Goal: Find specific page/section: Find specific page/section

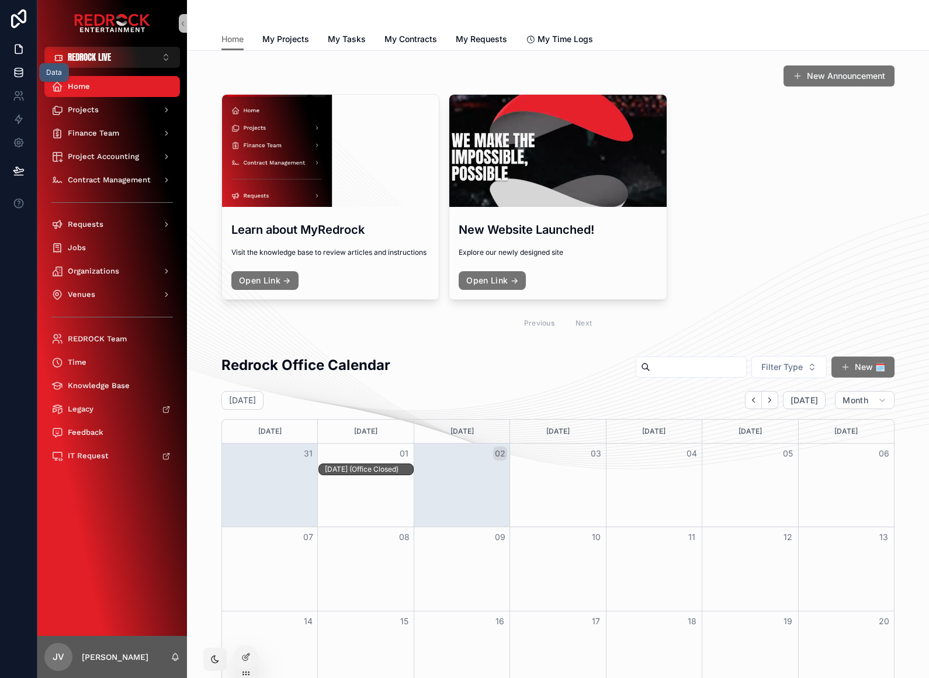
click at [19, 68] on icon at bounding box center [19, 69] width 8 height 3
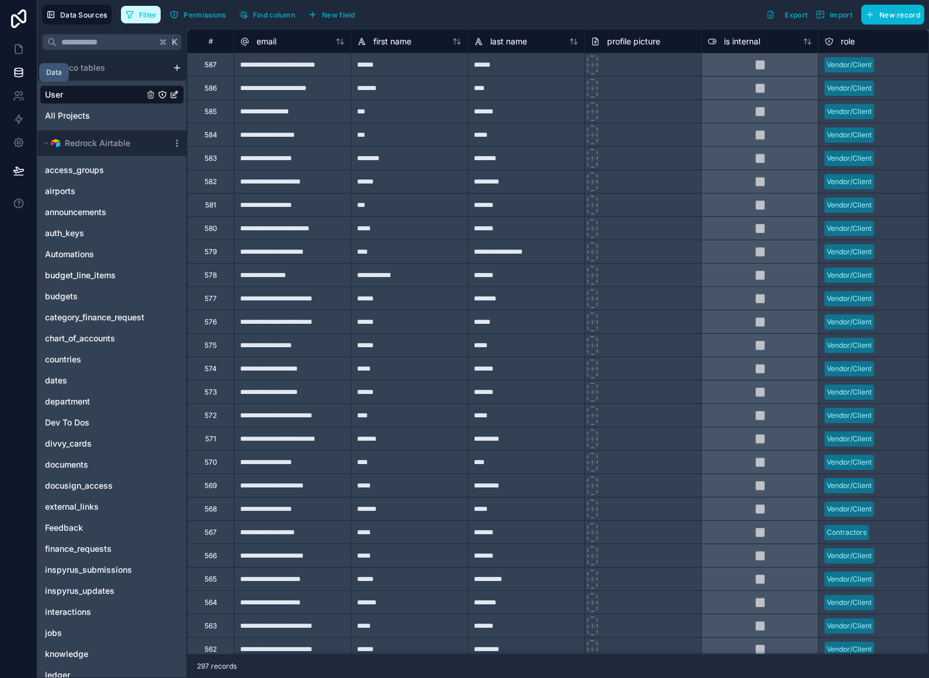
click at [151, 15] on span "Filter" at bounding box center [148, 15] width 18 height 9
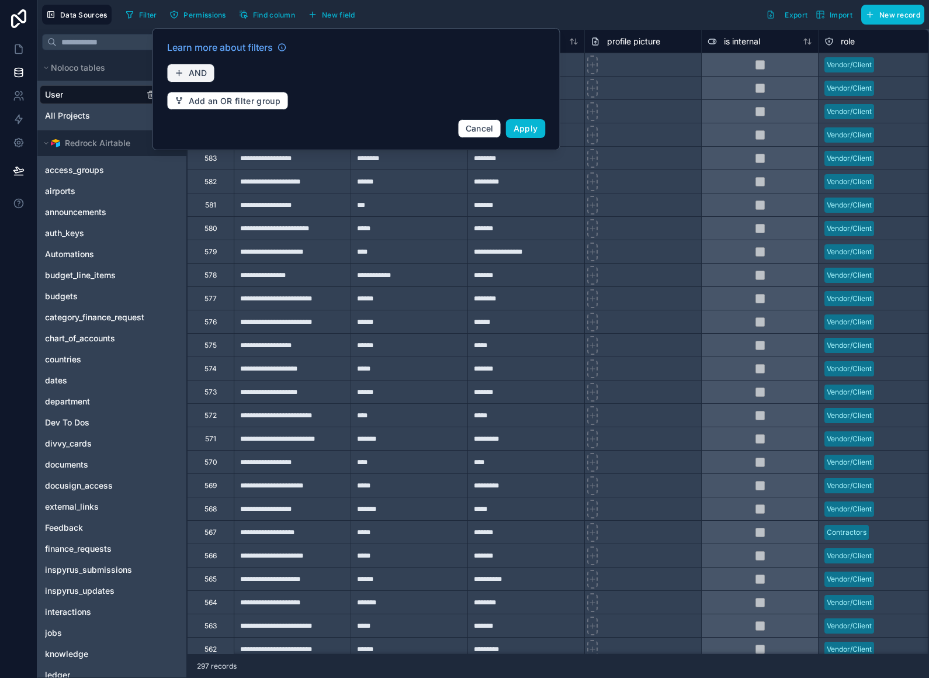
click at [202, 74] on span "AND" at bounding box center [198, 73] width 19 height 11
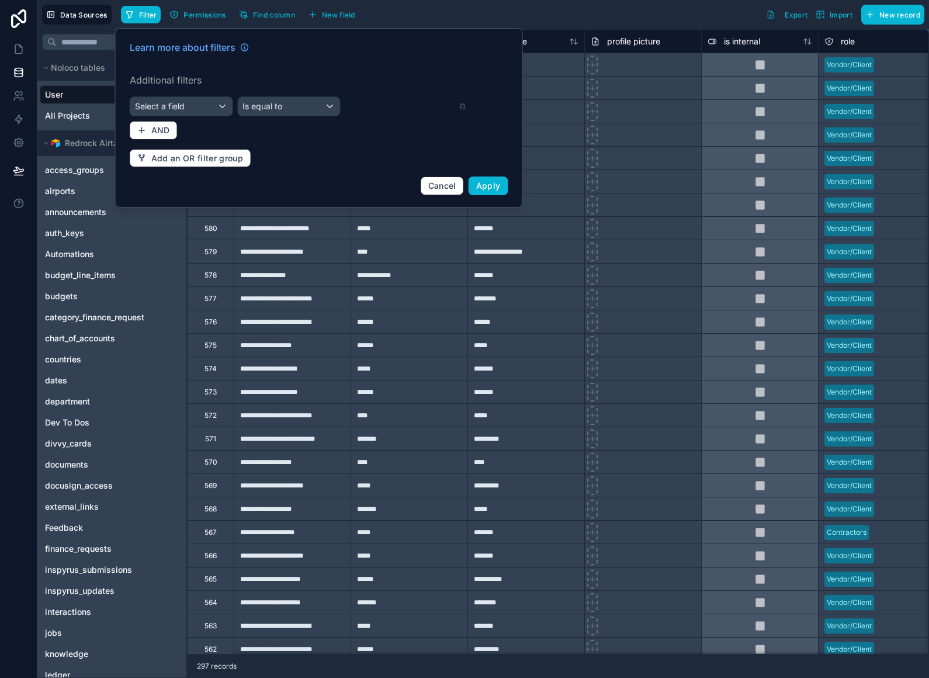
click at [218, 108] on div "Select a field" at bounding box center [181, 106] width 102 height 19
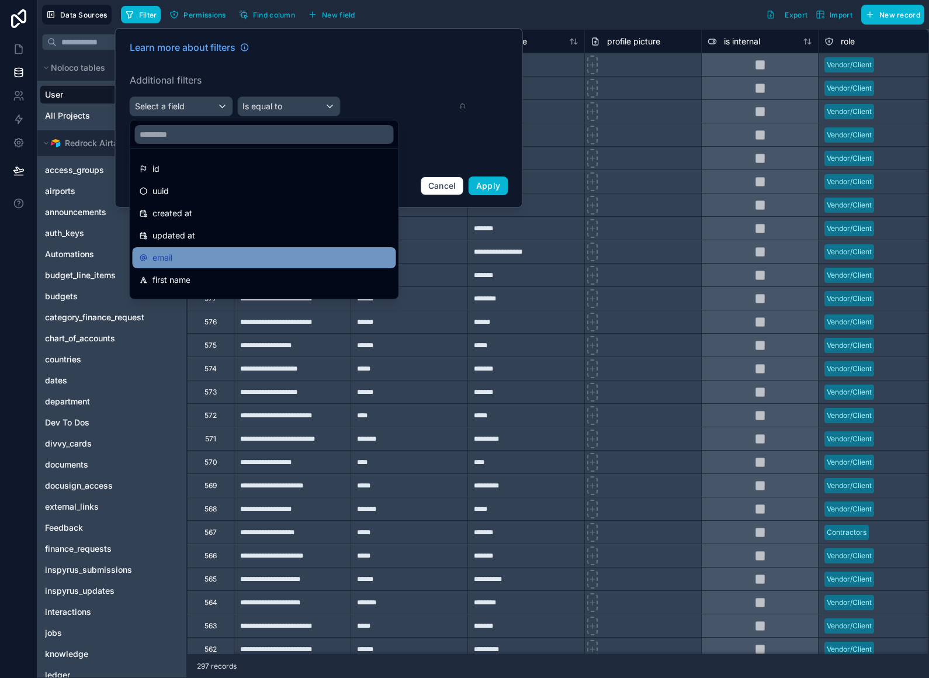
click at [184, 262] on div "email" at bounding box center [265, 258] width 250 height 14
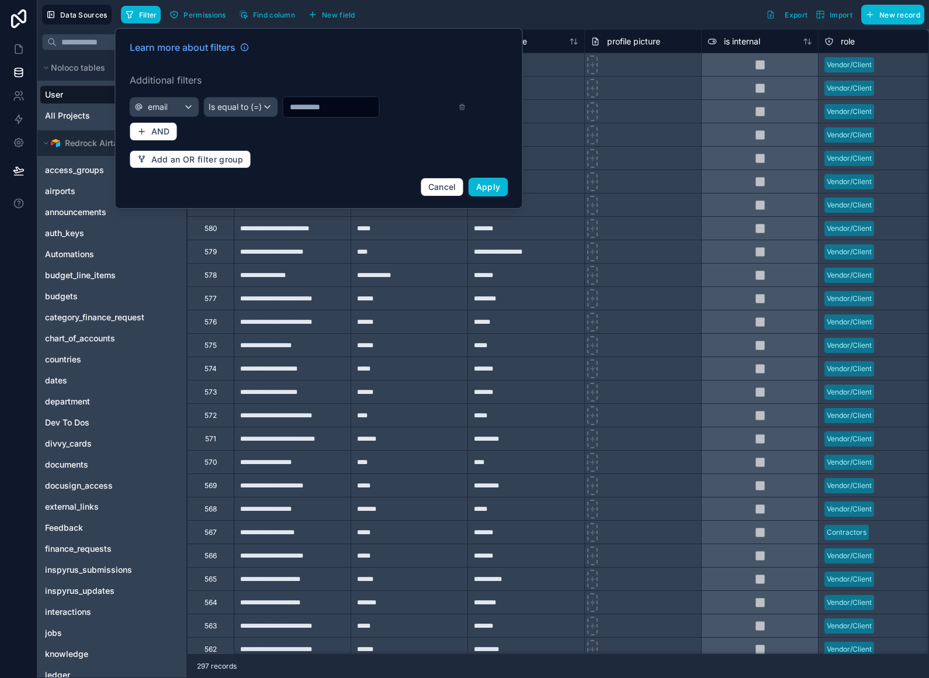
click at [244, 104] on span "Is equal to (=)" at bounding box center [235, 107] width 53 height 12
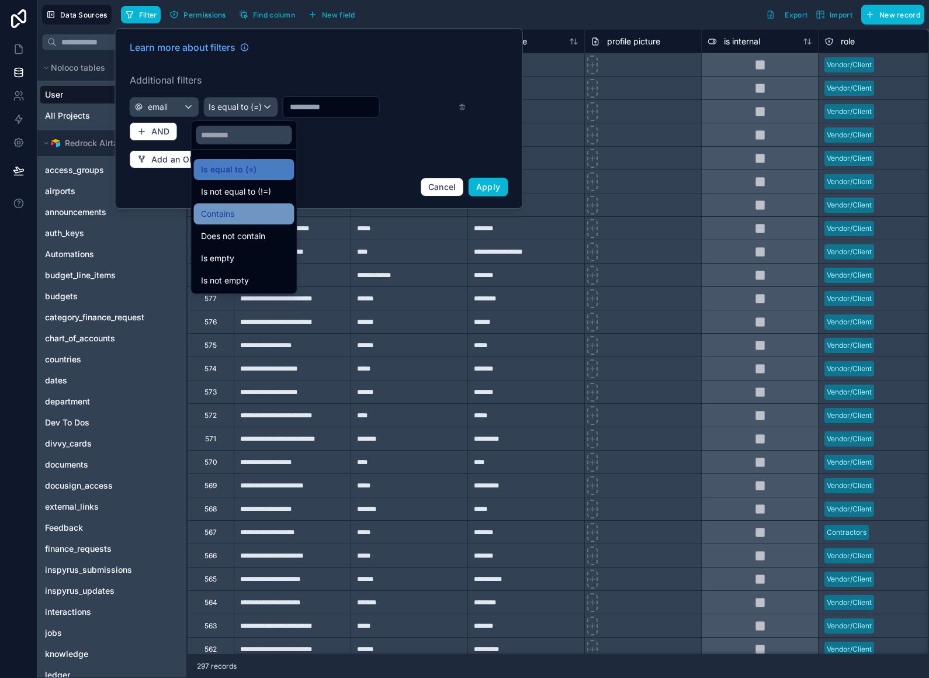
click at [257, 216] on div "Contains" at bounding box center [244, 214] width 86 height 14
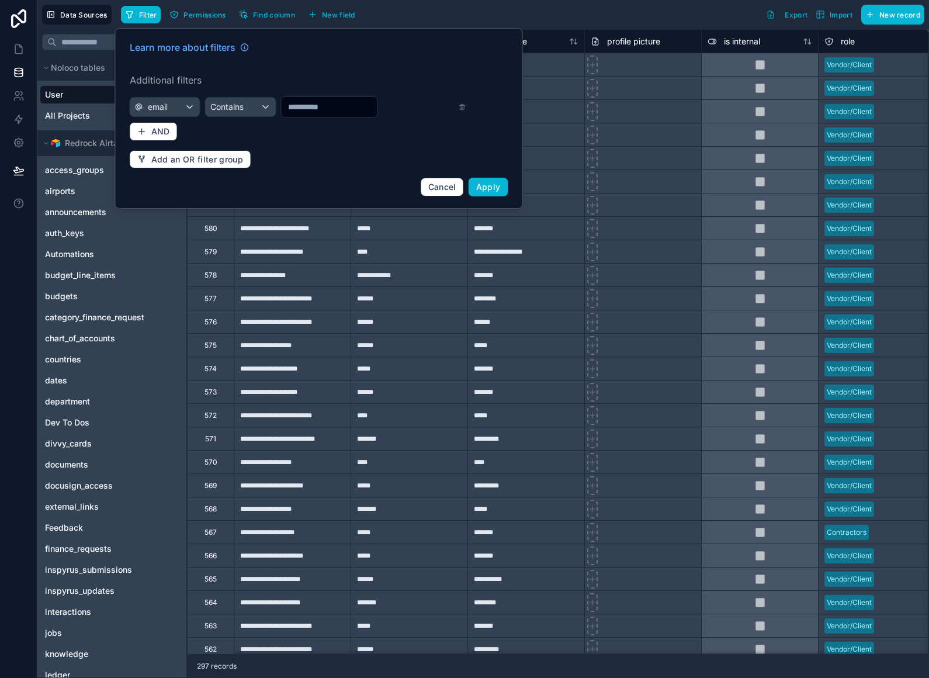
click at [329, 110] on input "text" at bounding box center [329, 107] width 96 height 16
type input "******"
click at [496, 182] on span "Apply" at bounding box center [488, 187] width 25 height 10
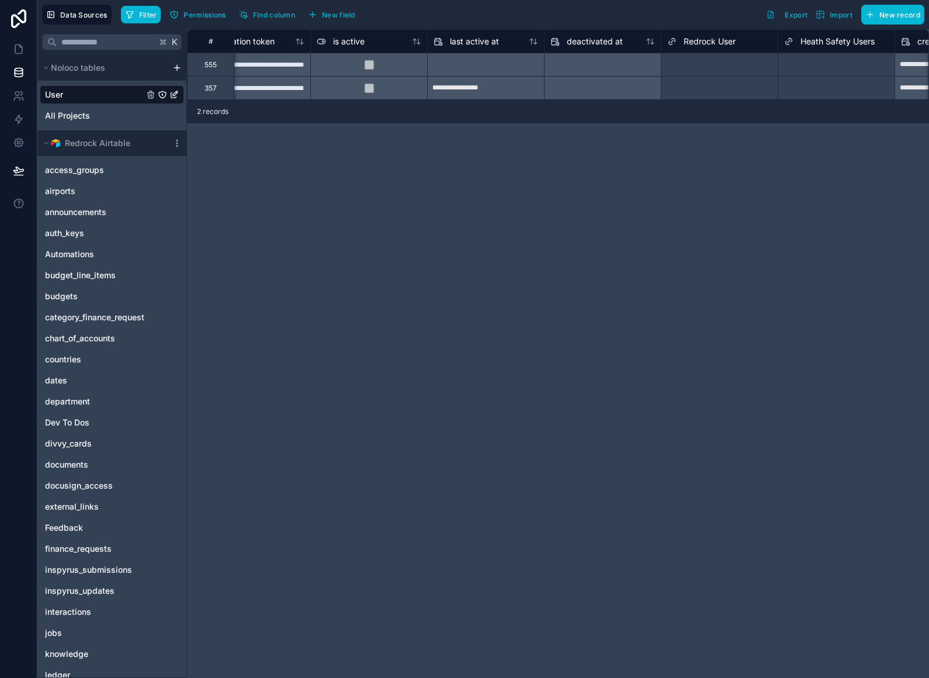
scroll to position [0, 742]
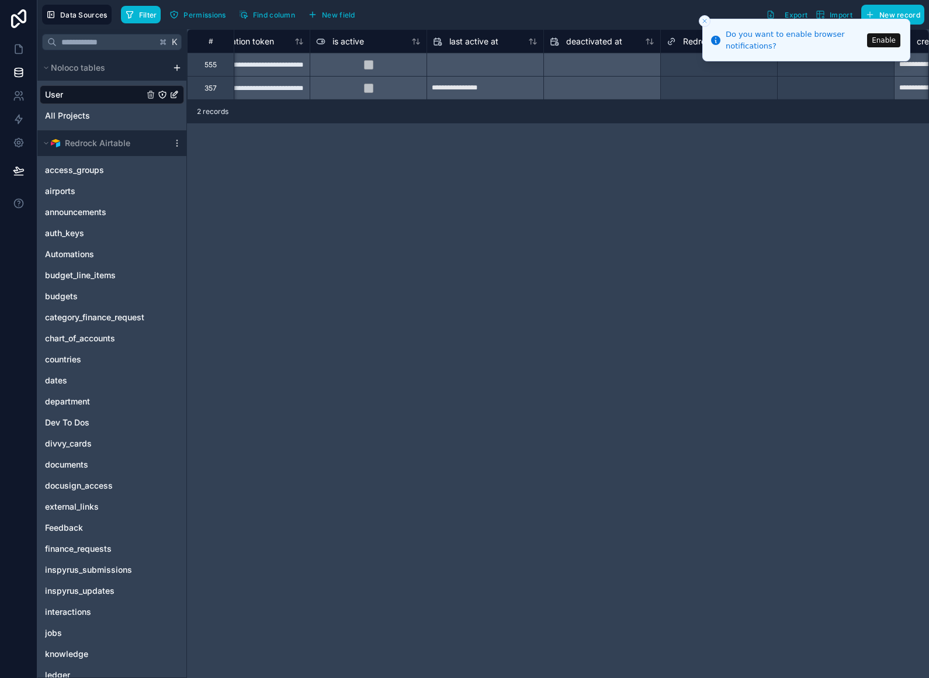
click at [882, 39] on button "Enable" at bounding box center [883, 40] width 33 height 14
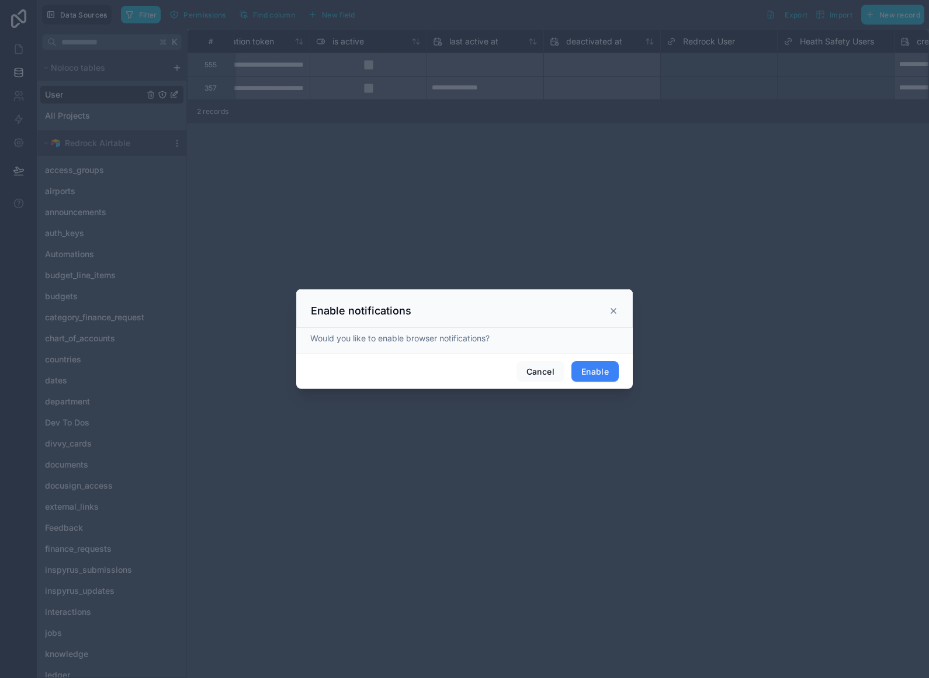
click at [597, 362] on button "Enable" at bounding box center [595, 371] width 47 height 21
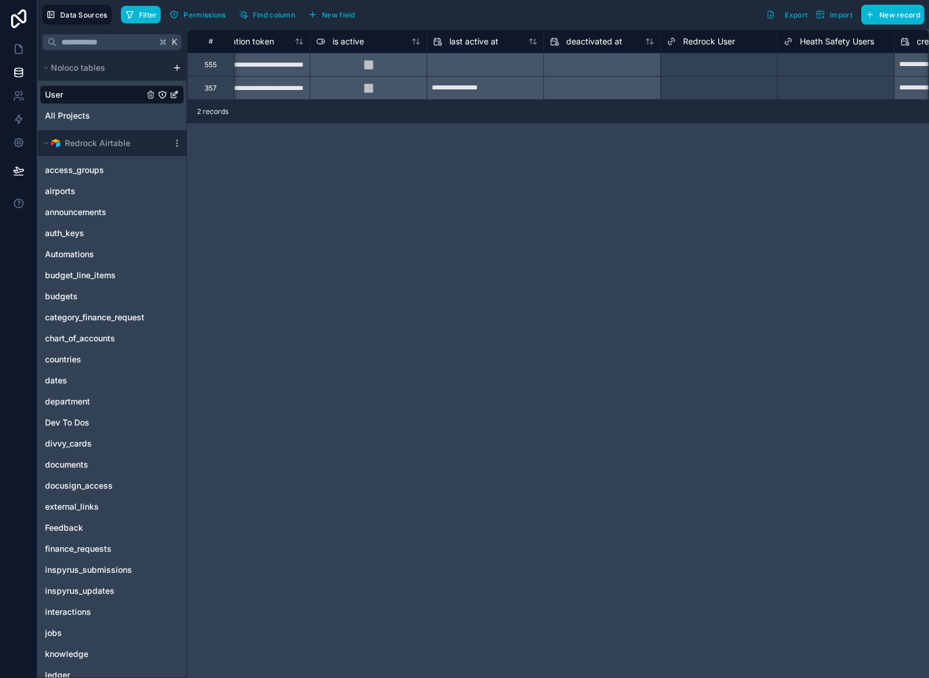
click at [701, 89] on div "Select a Redrock User" at bounding box center [704, 88] width 74 height 9
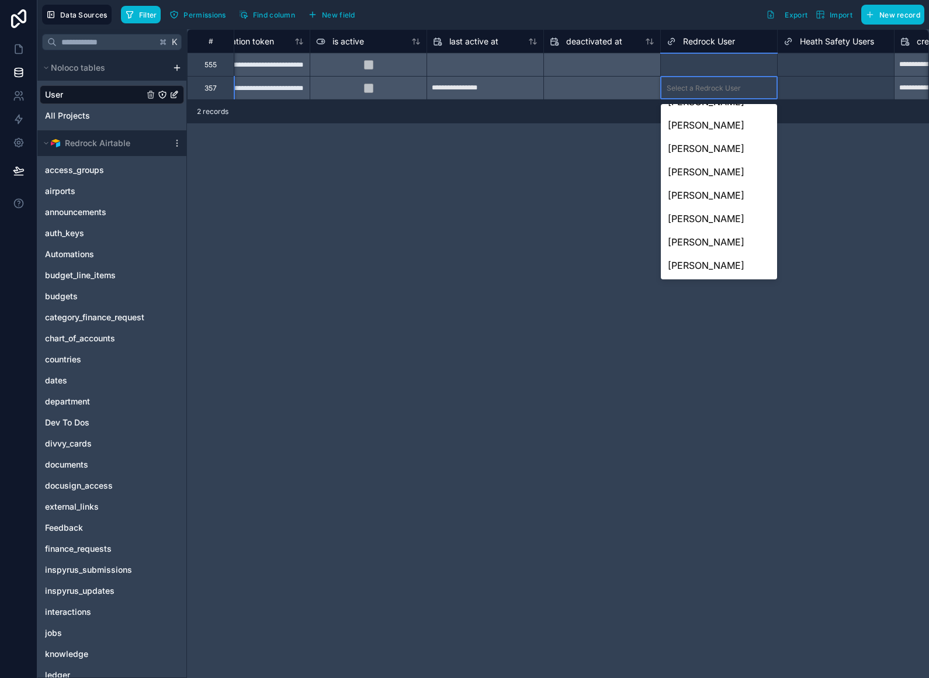
scroll to position [998, 0]
click at [368, 224] on div "**********" at bounding box center [558, 353] width 742 height 649
click at [565, 101] on div "2 records" at bounding box center [558, 111] width 742 height 23
click at [601, 168] on div "**********" at bounding box center [558, 353] width 742 height 649
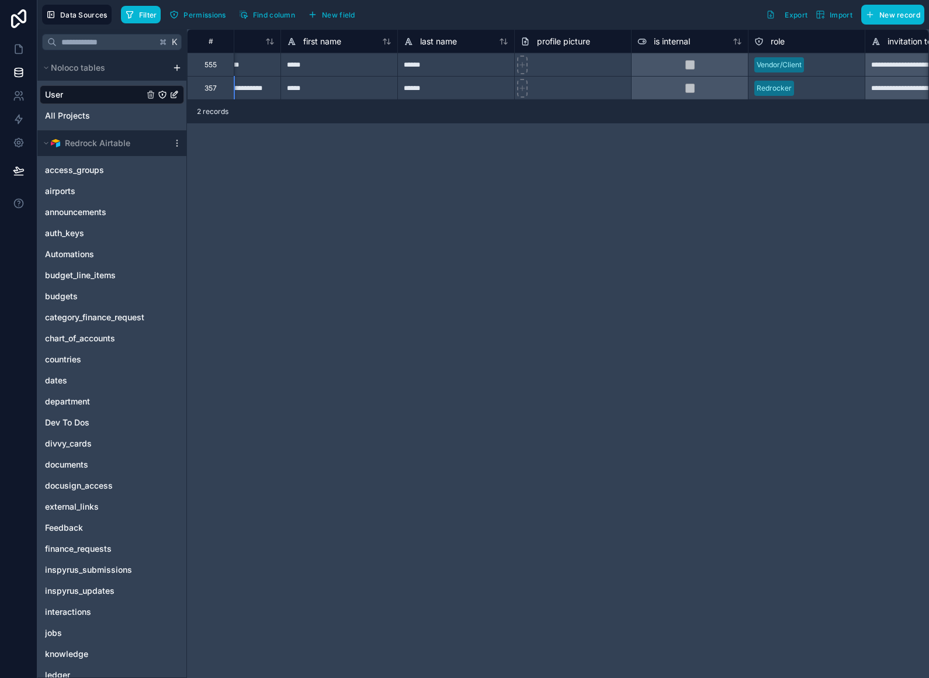
scroll to position [0, 71]
